Goal: Navigation & Orientation: Understand site structure

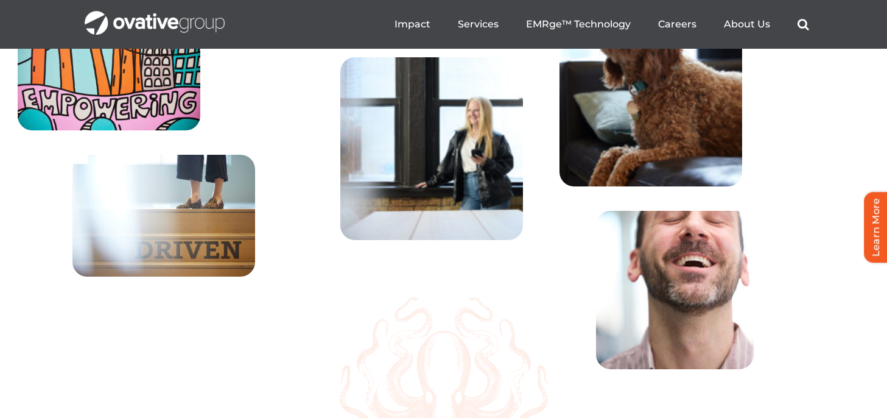
scroll to position [3913, 0]
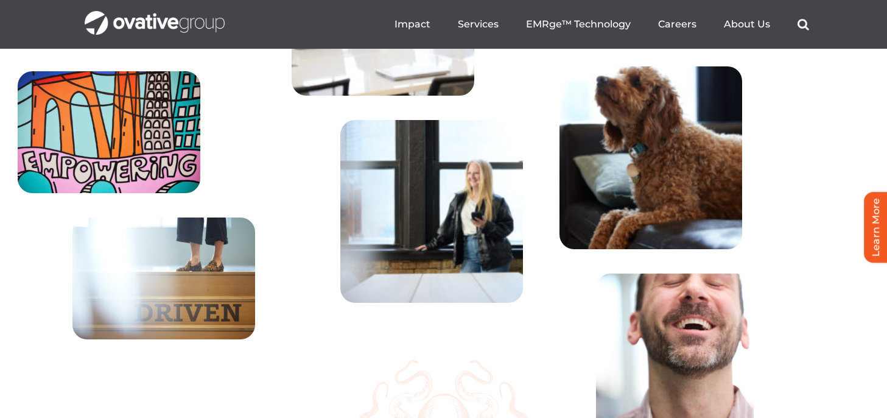
click at [122, 179] on img at bounding box center [109, 132] width 183 height 122
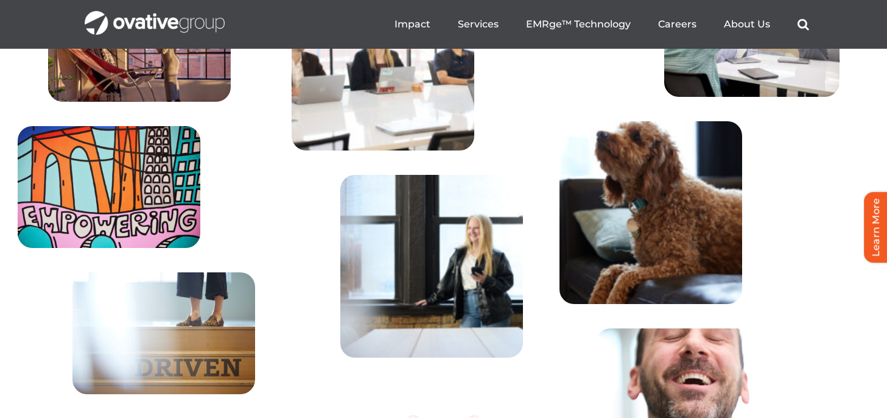
scroll to position [3843, 0]
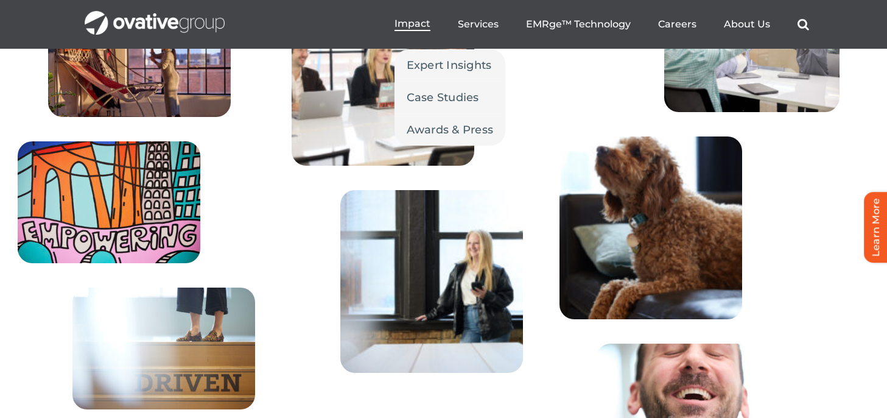
click at [406, 21] on span "Impact" at bounding box center [413, 24] width 36 height 12
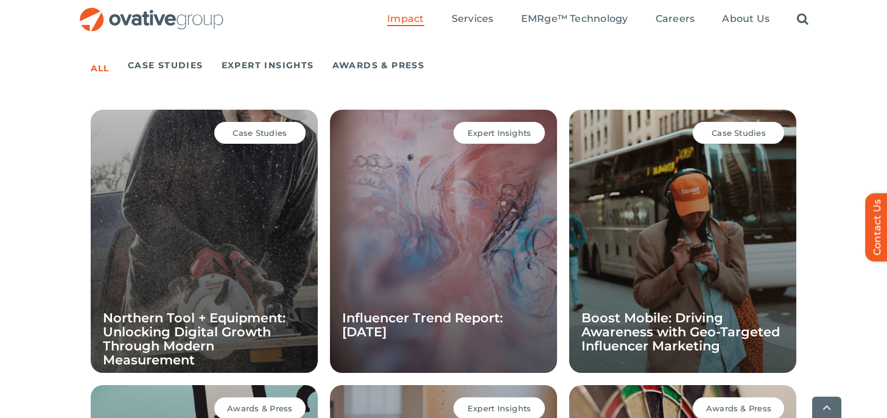
scroll to position [853, 0]
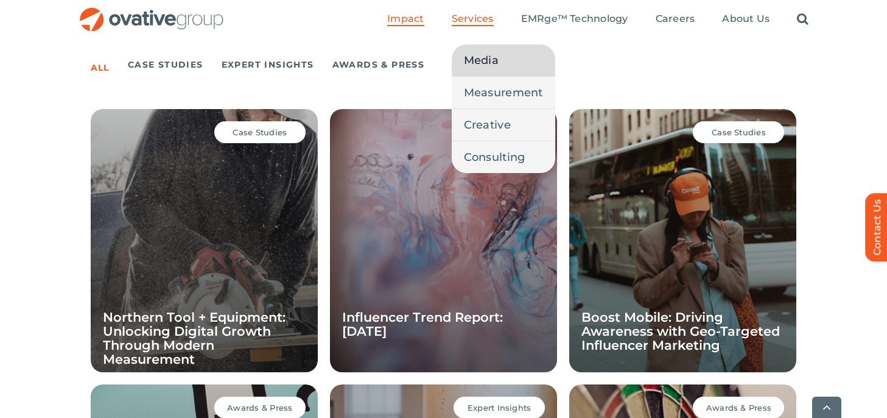
click at [479, 57] on span "Media" at bounding box center [481, 60] width 35 height 17
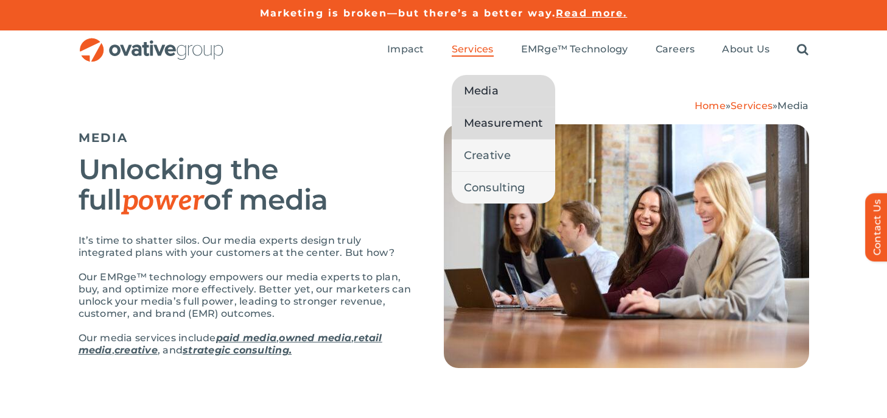
click at [495, 127] on span "Measurement" at bounding box center [503, 122] width 79 height 17
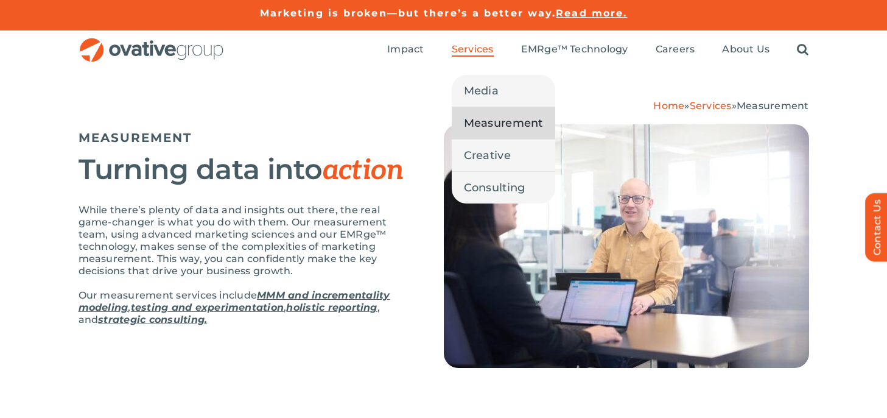
click at [473, 47] on span "Services" at bounding box center [473, 49] width 42 height 12
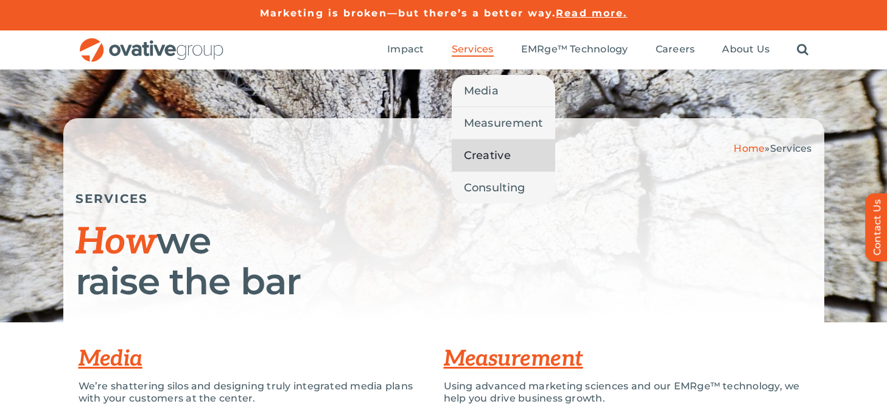
click at [485, 151] on span "Creative" at bounding box center [487, 155] width 47 height 17
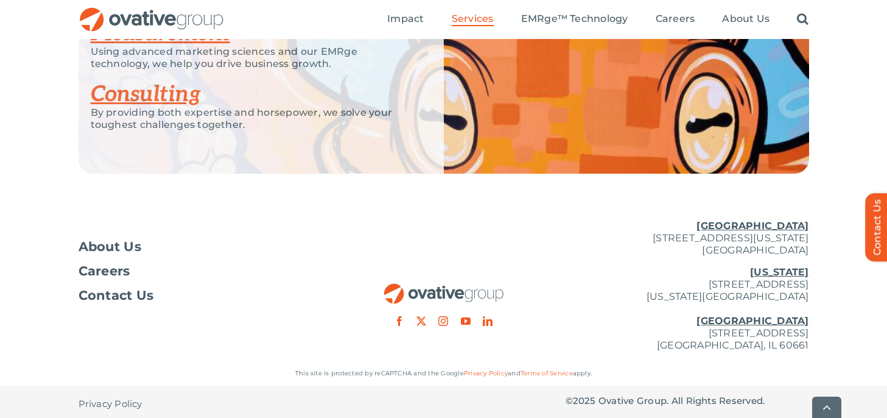
scroll to position [2008, 0]
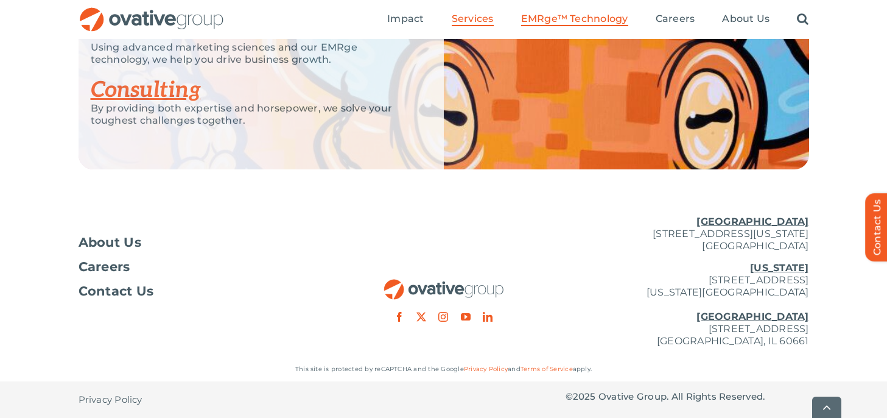
click at [575, 23] on span "EMRge™ Technology" at bounding box center [574, 19] width 107 height 12
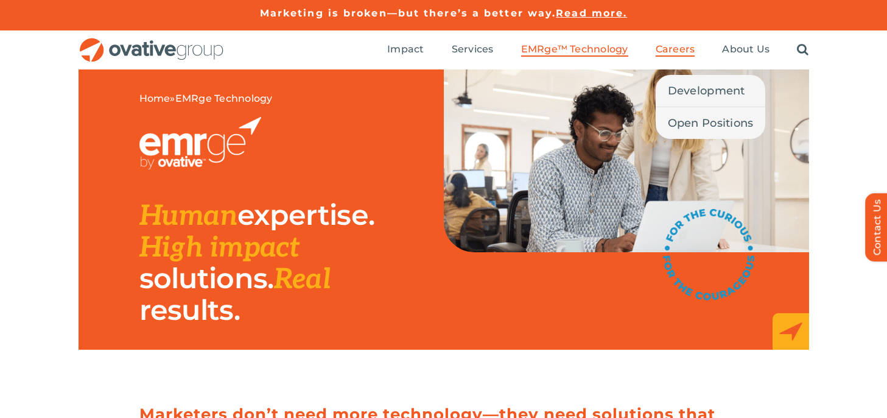
click at [675, 54] on span "Careers" at bounding box center [676, 49] width 40 height 12
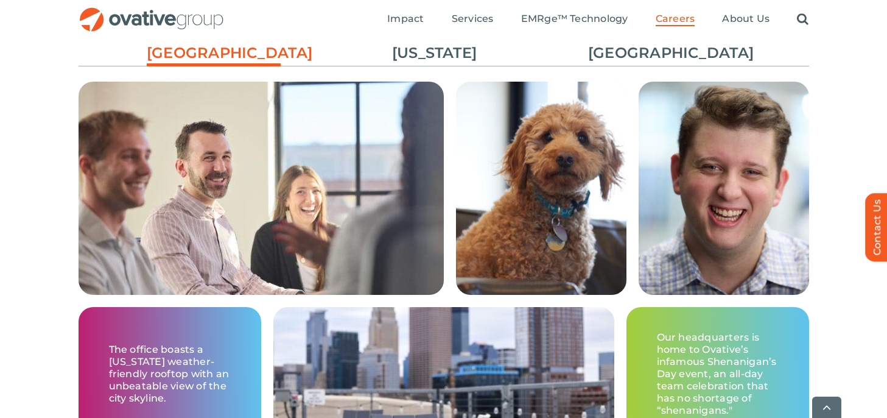
scroll to position [1906, 0]
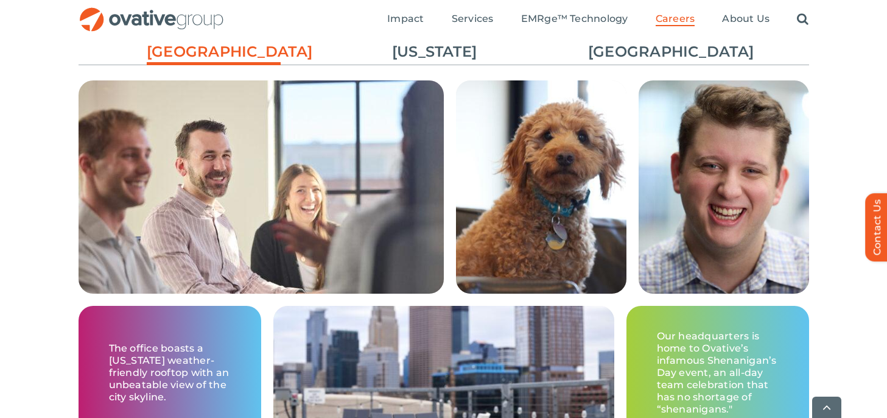
click at [498, 140] on img at bounding box center [541, 186] width 171 height 213
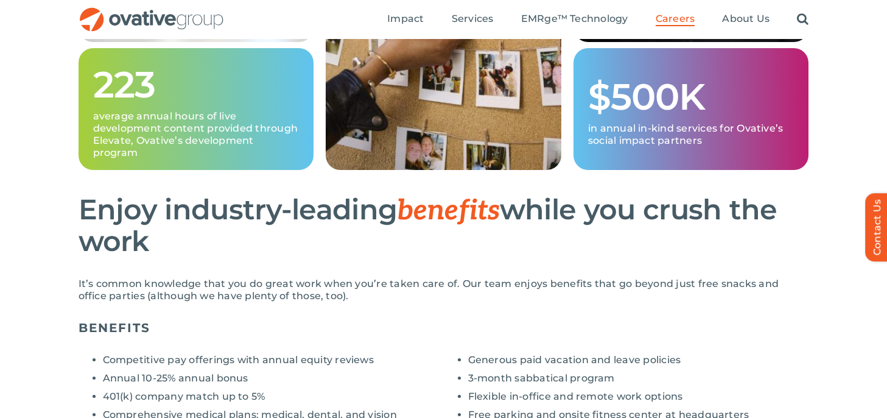
scroll to position [552, 0]
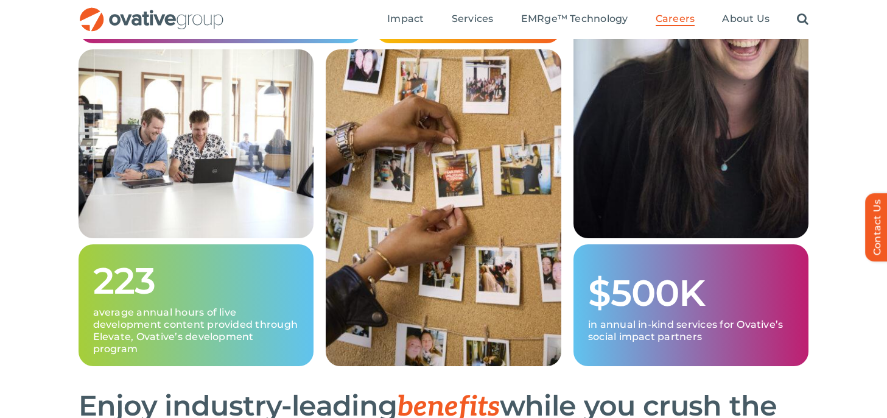
click at [188, 13] on img "OG_Full_horizontal_RGB" at bounding box center [152, 19] width 146 height 25
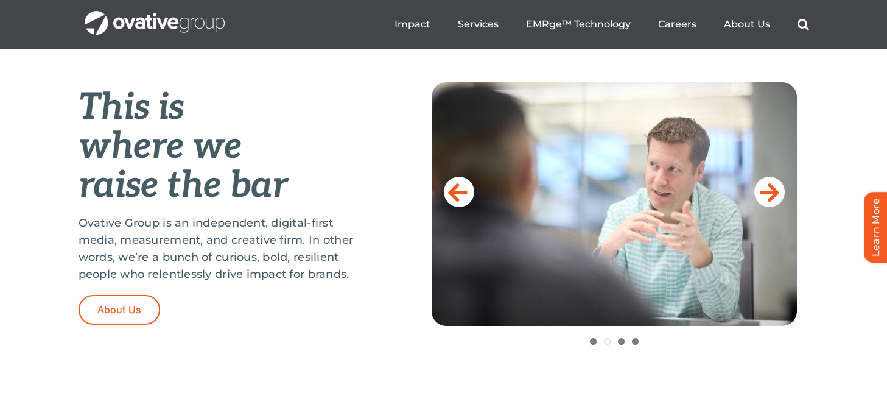
scroll to position [456, 0]
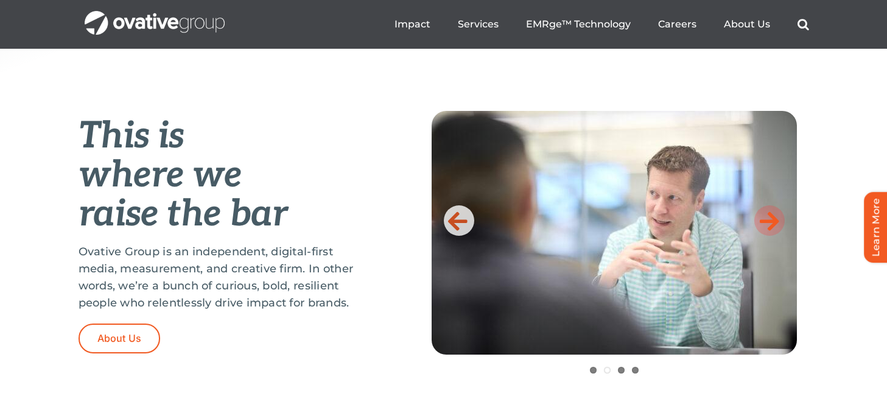
click at [772, 219] on icon at bounding box center [769, 220] width 19 height 24
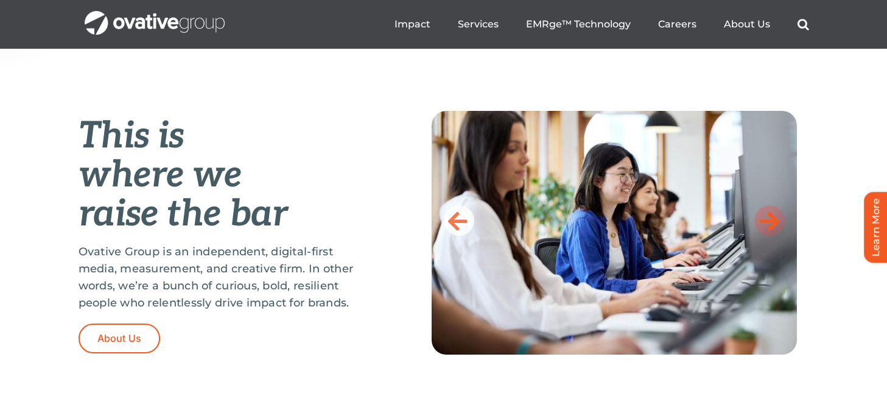
click at [772, 219] on icon at bounding box center [769, 220] width 19 height 24
click at [770, 223] on icon at bounding box center [769, 220] width 19 height 24
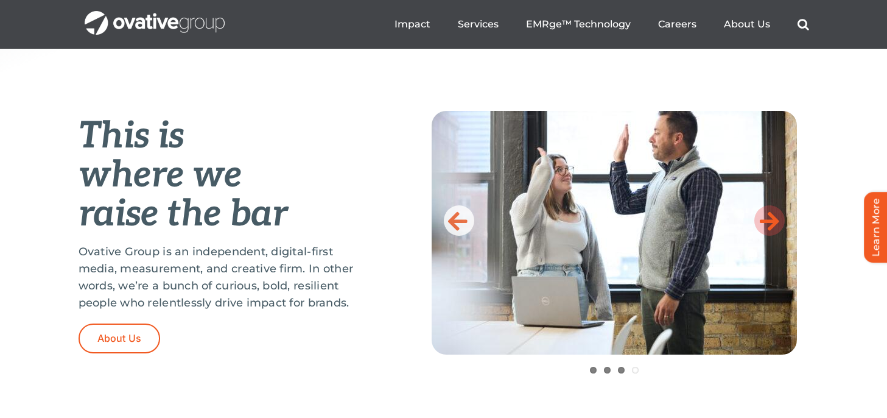
click at [770, 223] on icon at bounding box center [769, 220] width 19 height 24
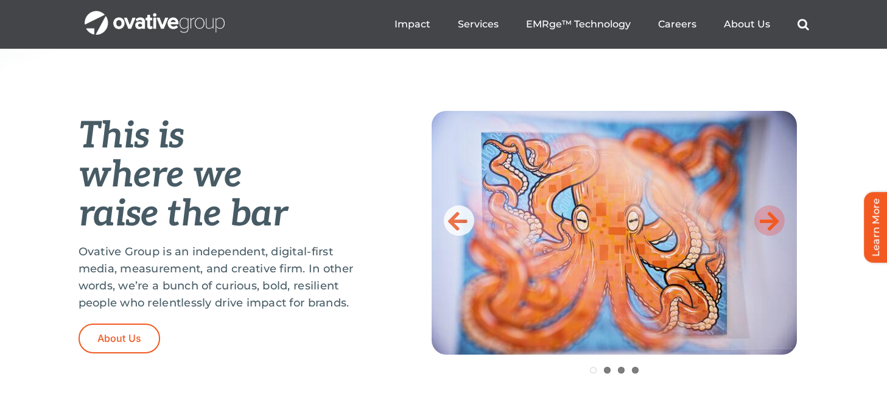
click at [770, 220] on icon at bounding box center [769, 220] width 19 height 24
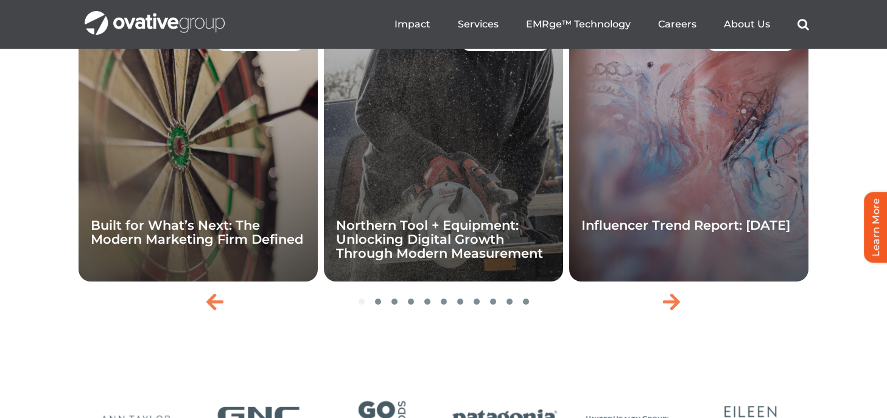
scroll to position [2668, 0]
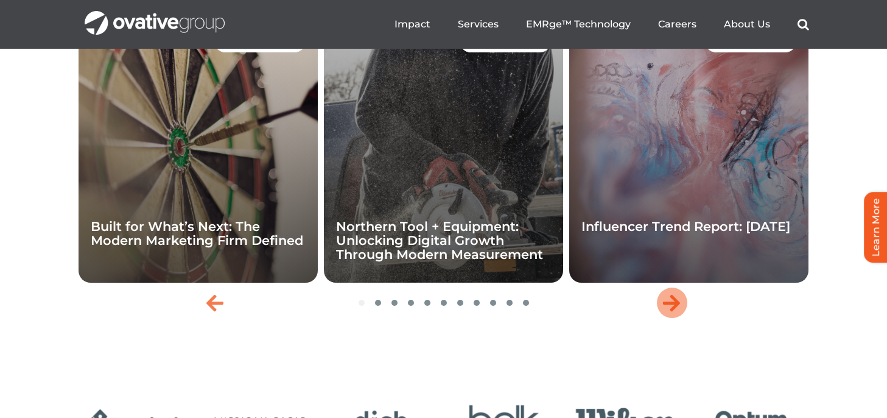
click at [669, 312] on icon "Next slide" at bounding box center [671, 302] width 17 height 19
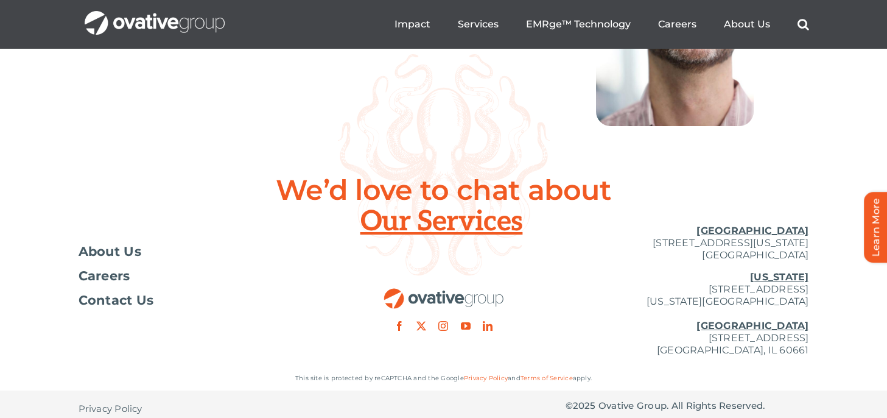
scroll to position [4474, 0]
